Goal: Transaction & Acquisition: Purchase product/service

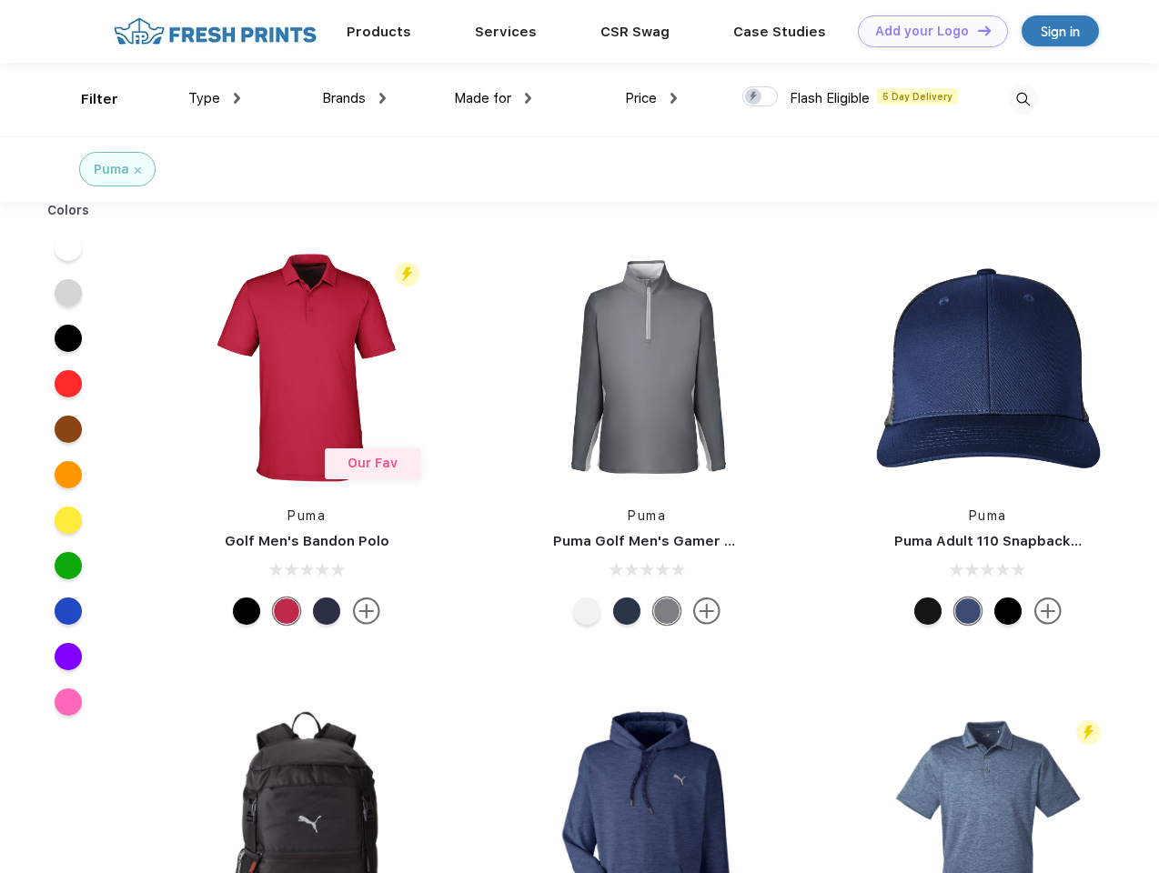
click at [926, 31] on link "Add your Logo Design Tool" at bounding box center [933, 31] width 150 height 32
click at [0, 0] on div "Design Tool" at bounding box center [0, 0] width 0 height 0
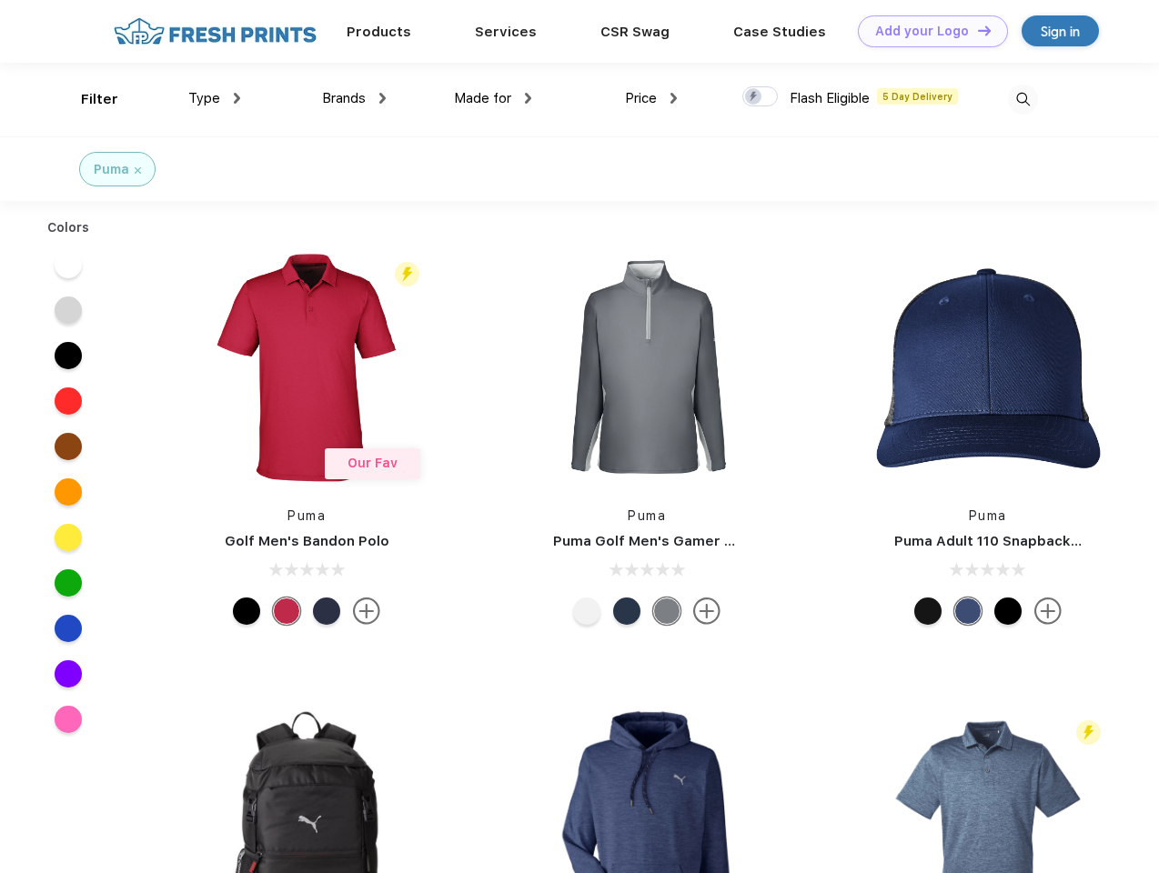
click at [976, 30] on link "Add your Logo Design Tool" at bounding box center [933, 31] width 150 height 32
click at [87, 99] on div "Filter" at bounding box center [99, 99] width 37 height 21
click at [215, 98] on span "Type" at bounding box center [204, 98] width 32 height 16
click at [354, 98] on span "Brands" at bounding box center [344, 98] width 44 height 16
click at [493, 98] on span "Made for" at bounding box center [482, 98] width 57 height 16
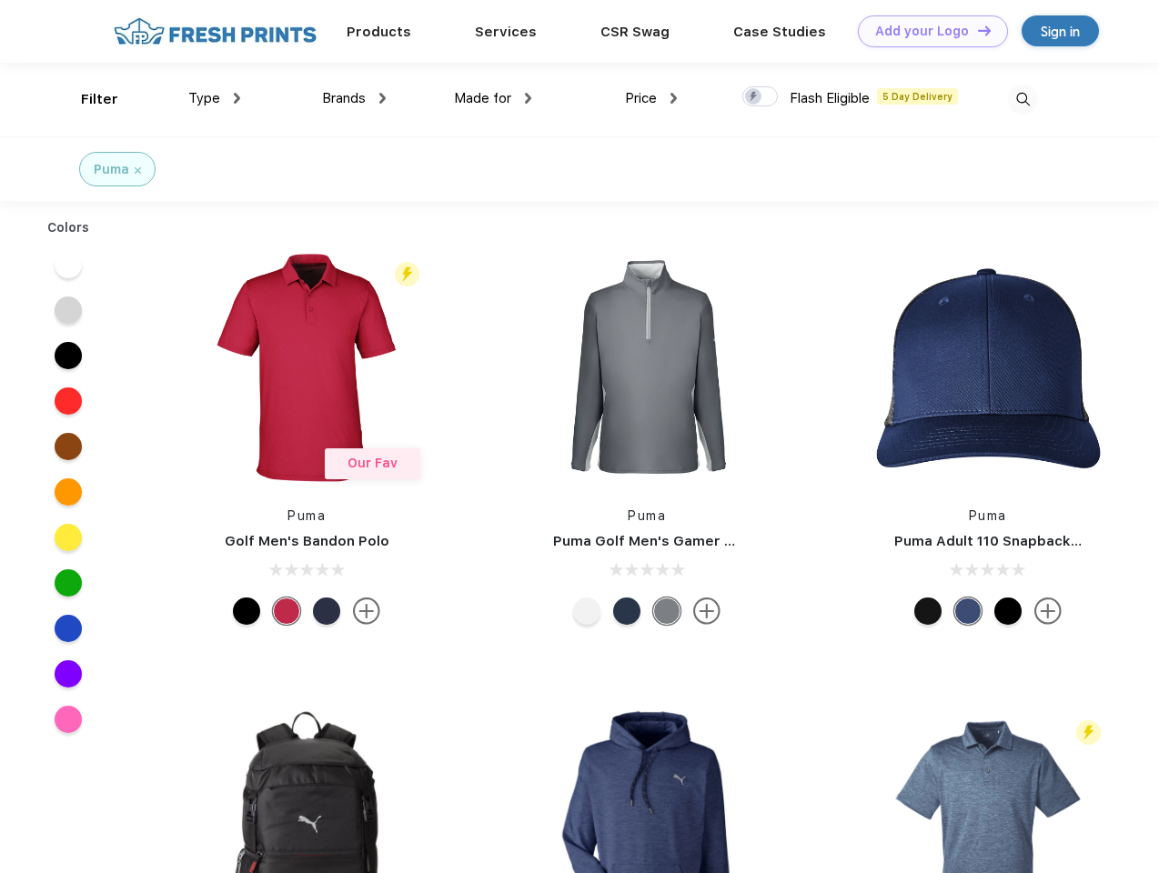
click at [651, 98] on span "Price" at bounding box center [641, 98] width 32 height 16
click at [760, 97] on div at bounding box center [759, 96] width 35 height 20
click at [754, 97] on input "checkbox" at bounding box center [748, 91] width 12 height 12
click at [1022, 99] on img at bounding box center [1023, 100] width 30 height 30
